Goal: Task Accomplishment & Management: Manage account settings

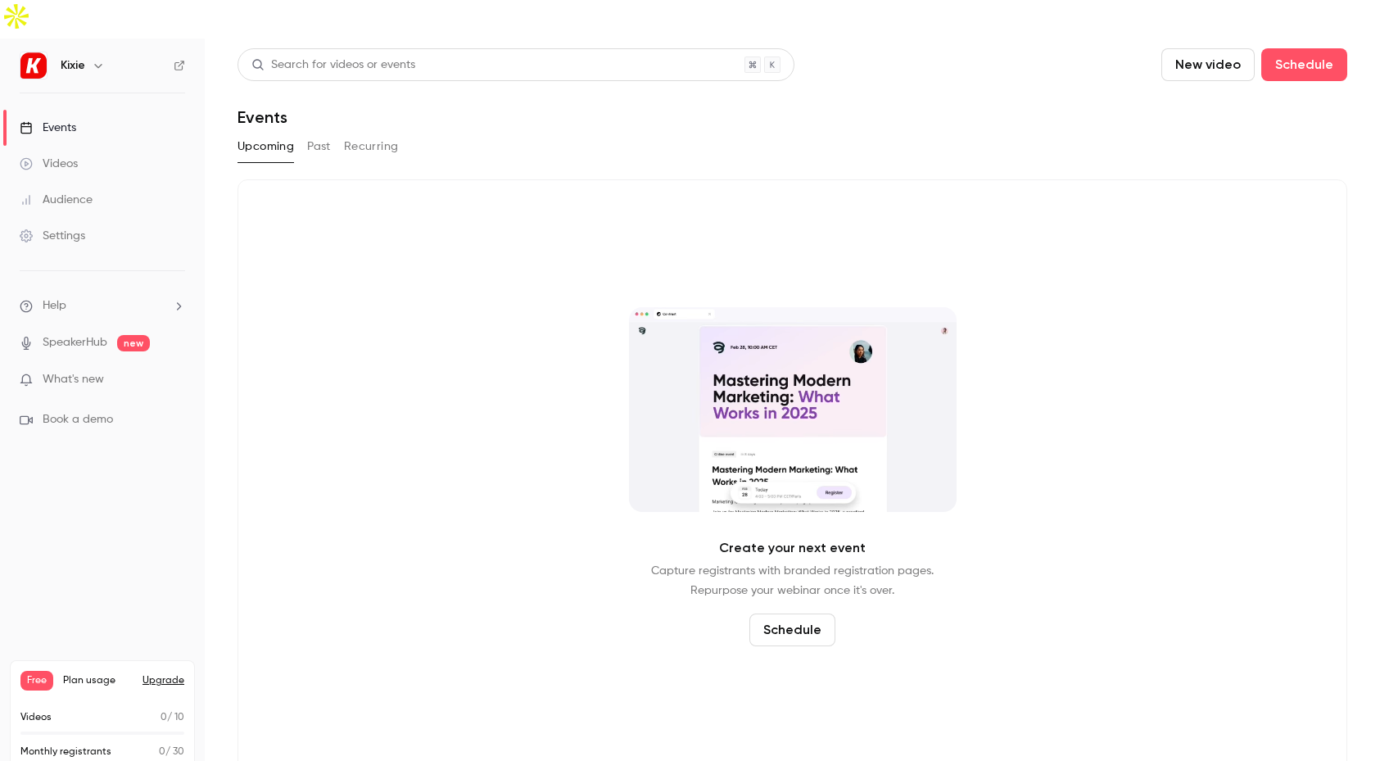
click at [58, 228] on div "Settings" at bounding box center [53, 236] width 66 height 16
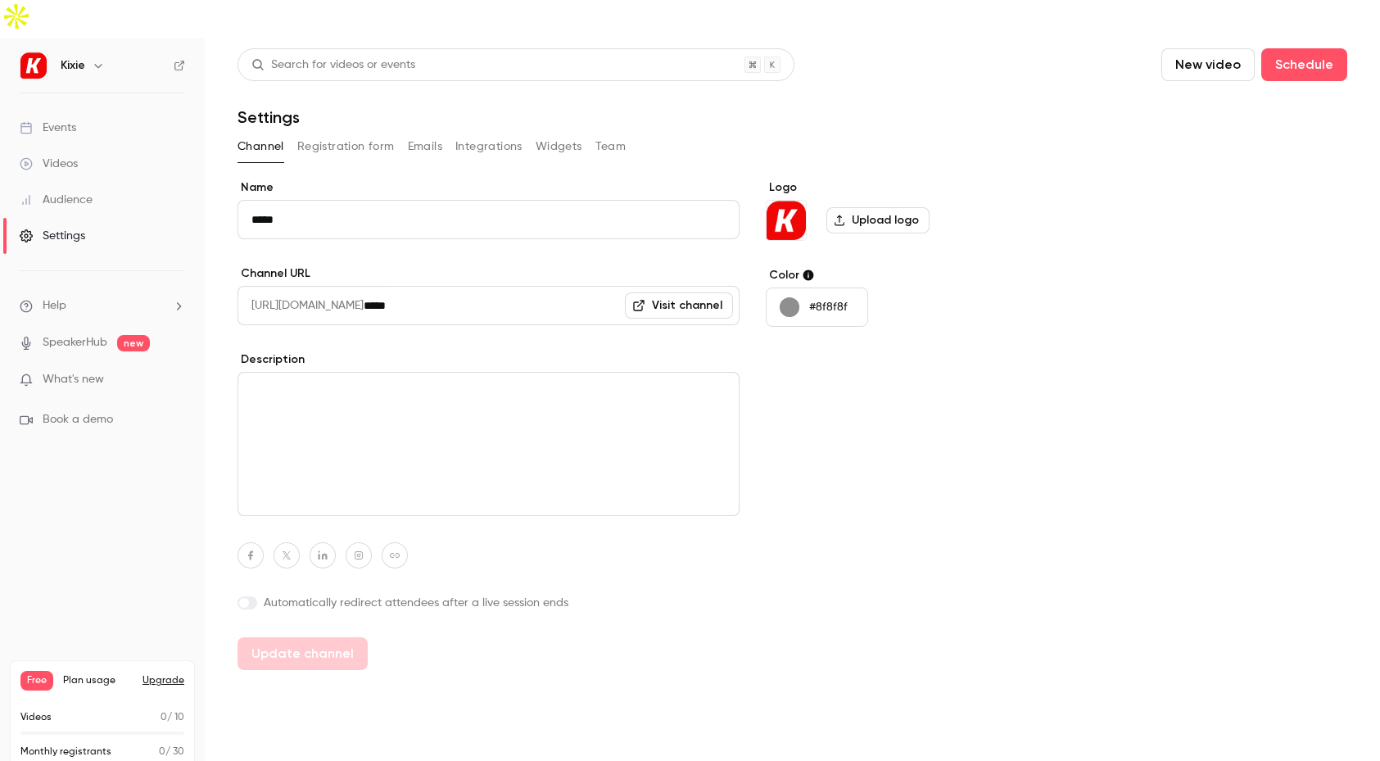
click at [608, 133] on button "Team" at bounding box center [610, 146] width 31 height 26
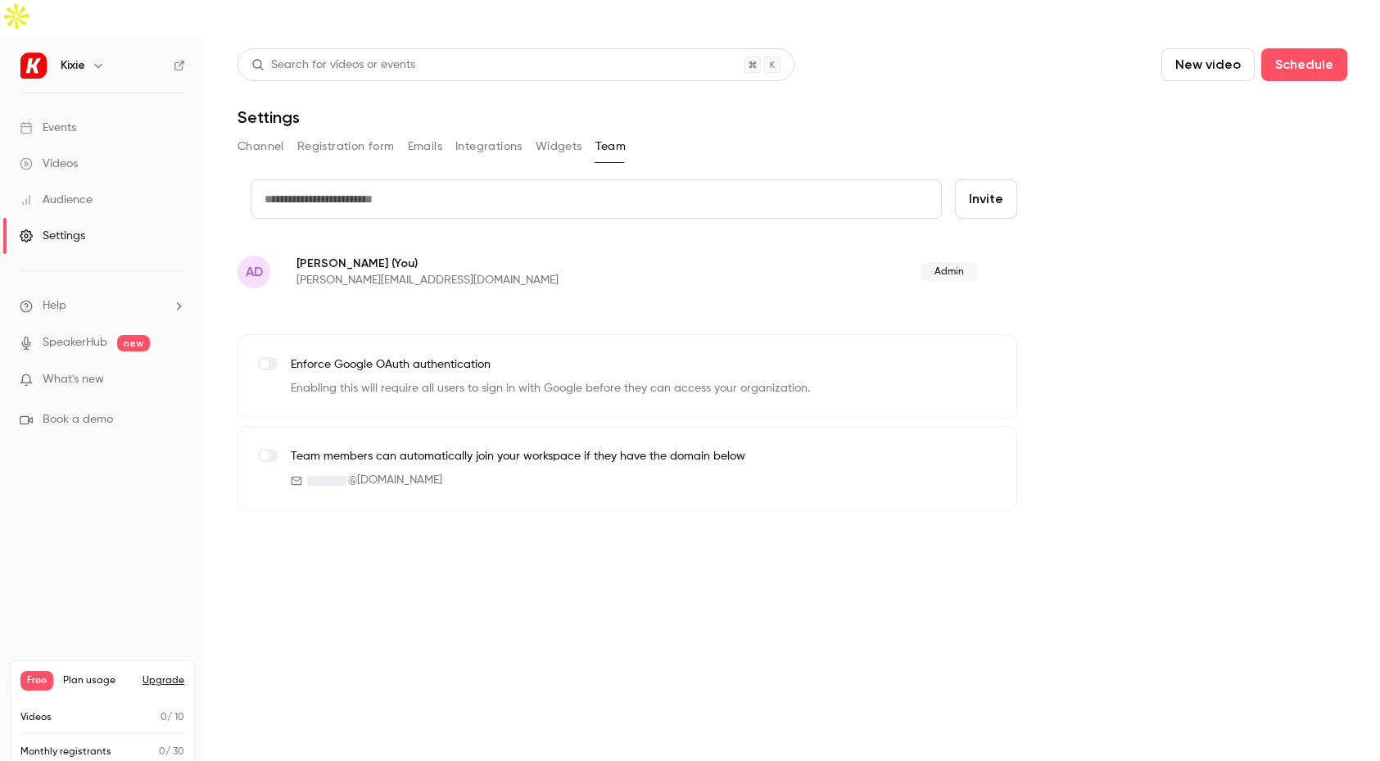
click at [399, 179] on input "text" at bounding box center [596, 198] width 691 height 39
click at [305, 179] on input "text" at bounding box center [596, 198] width 691 height 39
type input "**********"
click at [987, 179] on button "Invite" at bounding box center [986, 198] width 62 height 39
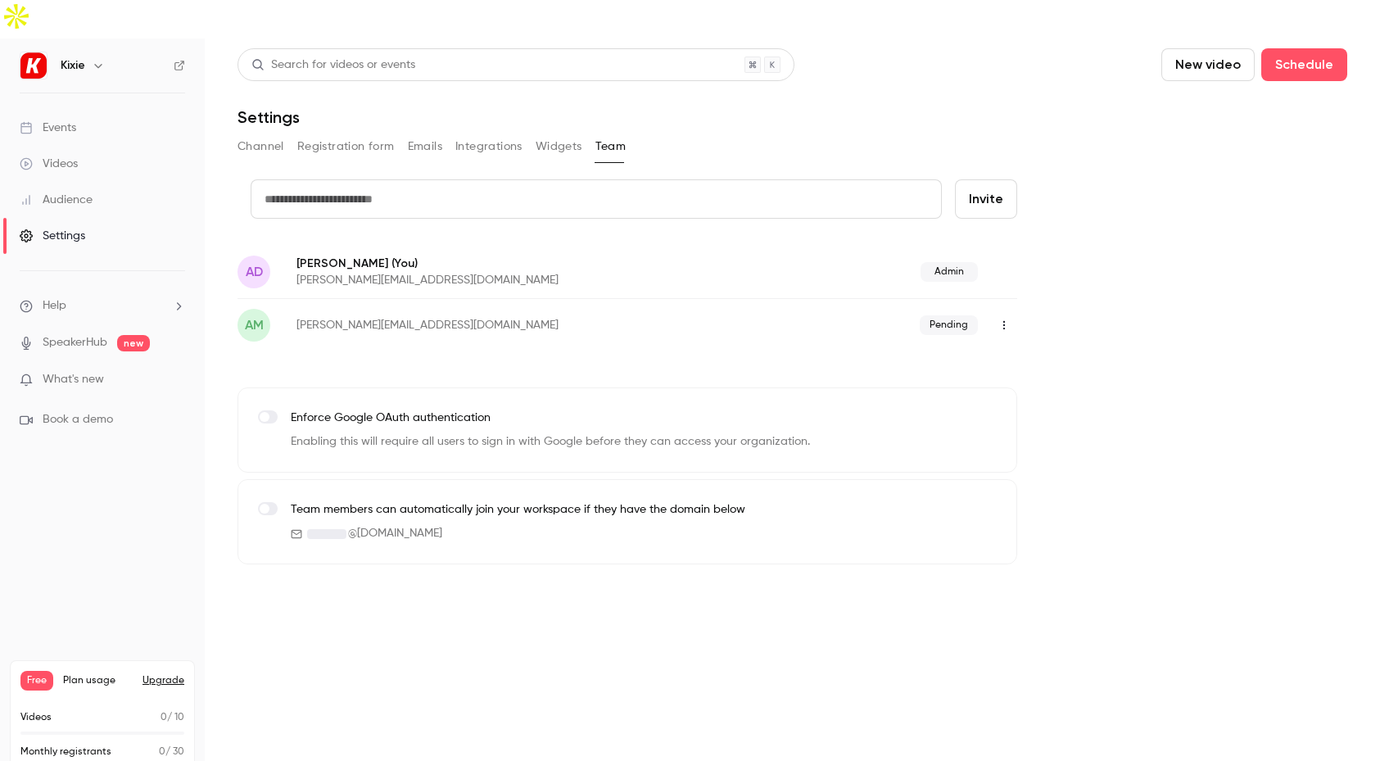
click at [291, 596] on main "Search for videos or events New video Schedule Settings Channel Registration fo…" at bounding box center [792, 418] width 1175 height 761
click at [305, 659] on main "Search for videos or events New video Schedule Settings Channel Registration fo…" at bounding box center [792, 418] width 1175 height 761
